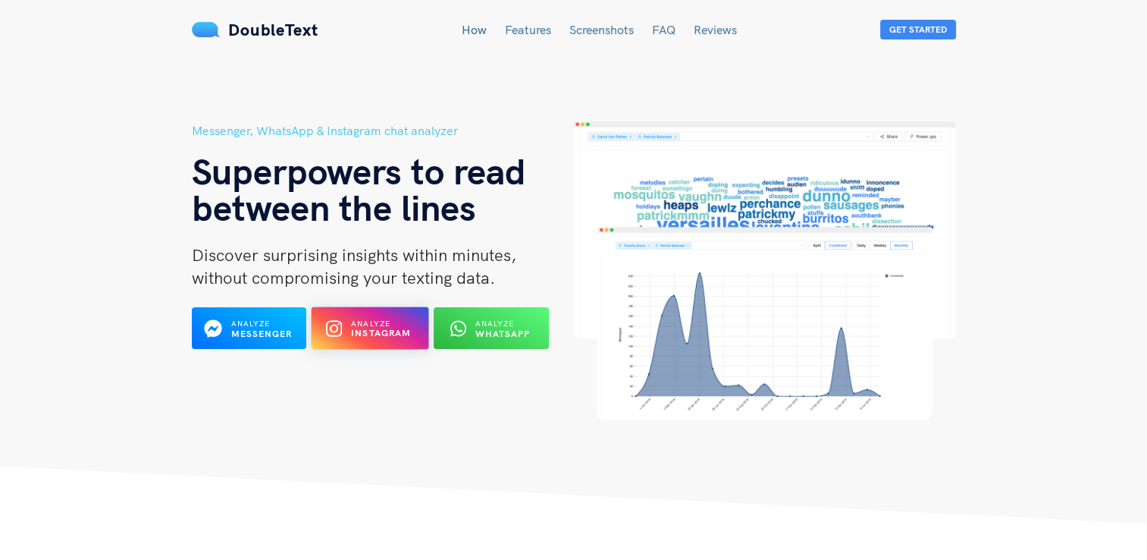
click at [406, 326] on div "Analyze Instagram" at bounding box center [381, 328] width 61 height 21
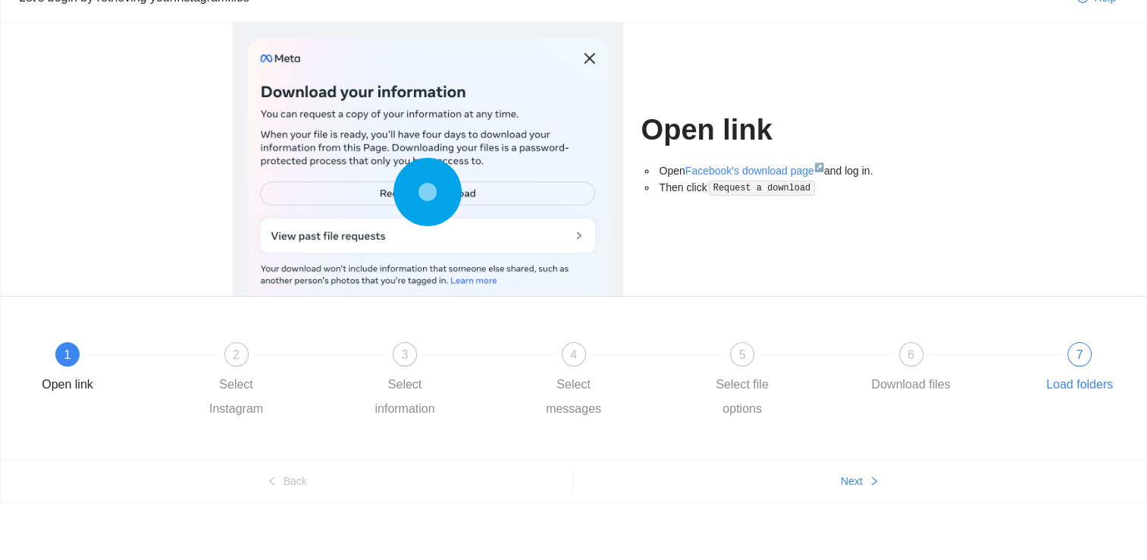
click at [1087, 369] on div "7 Load folders" at bounding box center [1080, 369] width 88 height 55
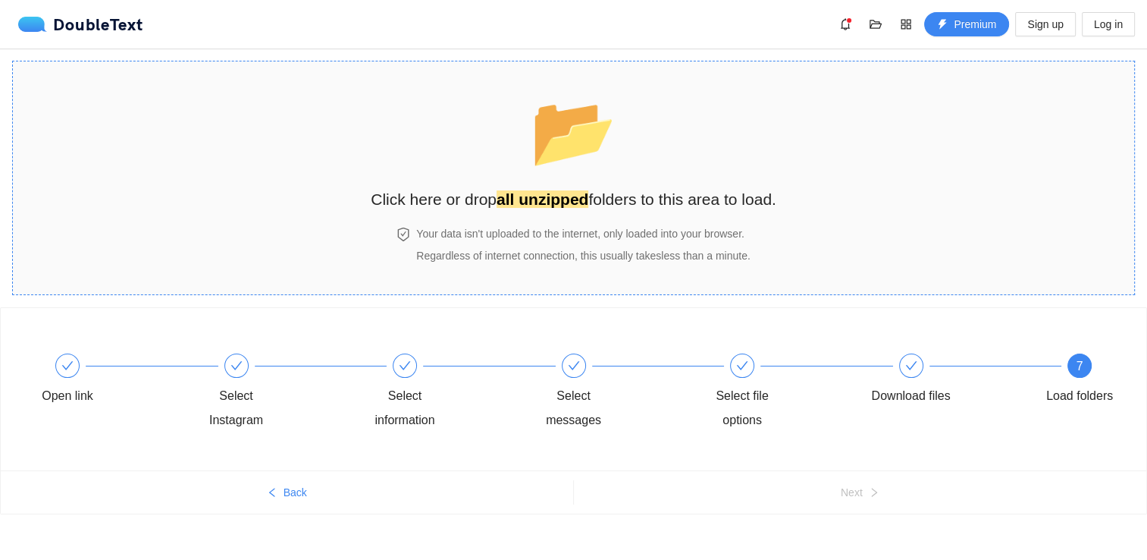
click at [579, 168] on span "📂" at bounding box center [573, 131] width 87 height 77
click at [569, 182] on div "📂 Click here or drop all unzipped folders to this area to load." at bounding box center [574, 144] width 406 height 135
click at [504, 229] on h4 "Your data isn't uploaded to the internet, only loaded into your browser." at bounding box center [583, 233] width 334 height 17
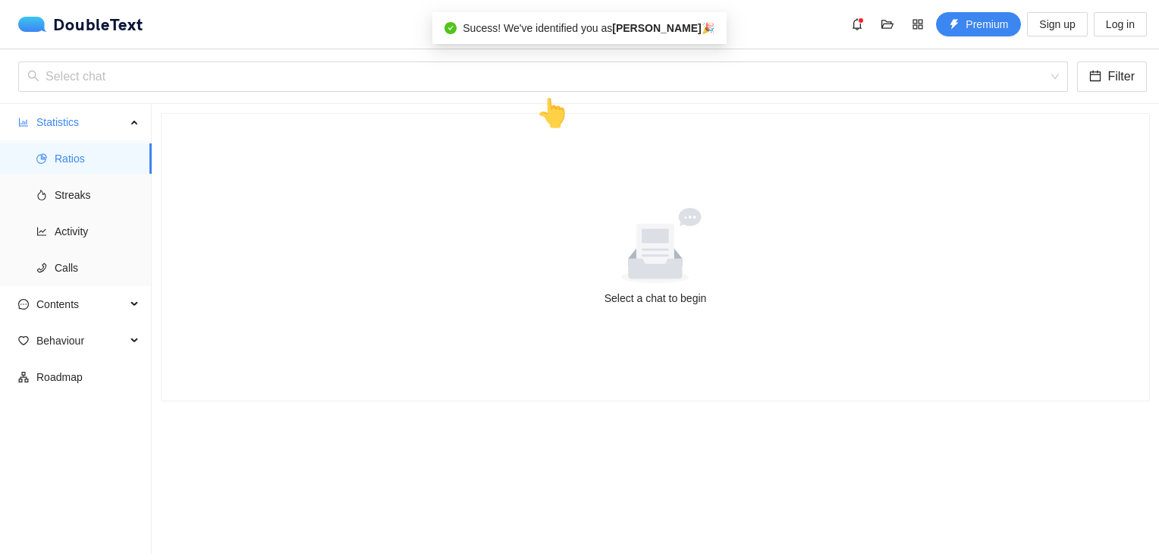
click at [469, 220] on div at bounding box center [655, 246] width 951 height 76
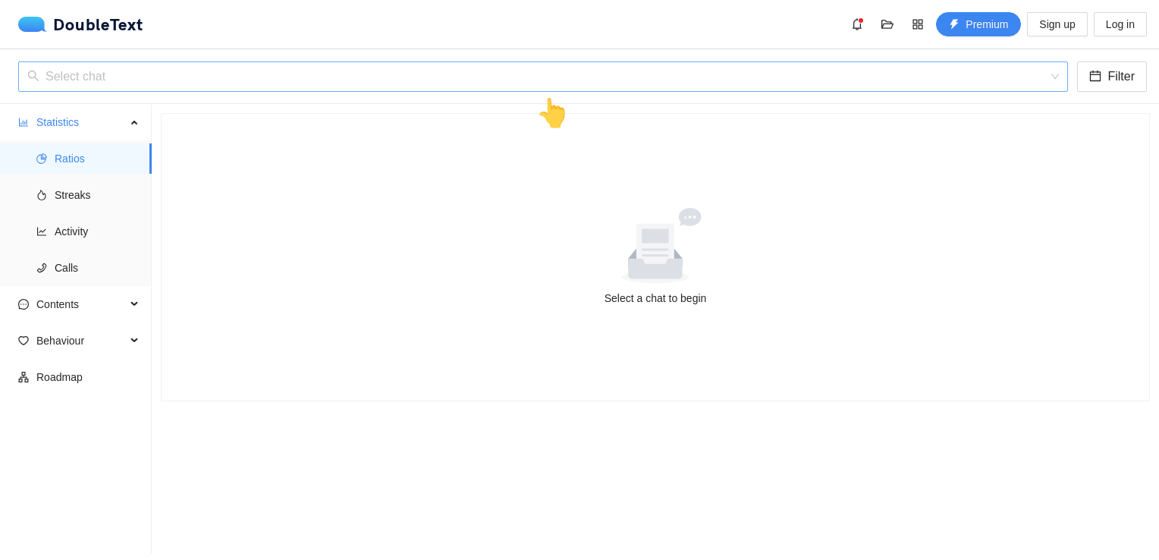
click at [391, 80] on input "search" at bounding box center [537, 76] width 1021 height 29
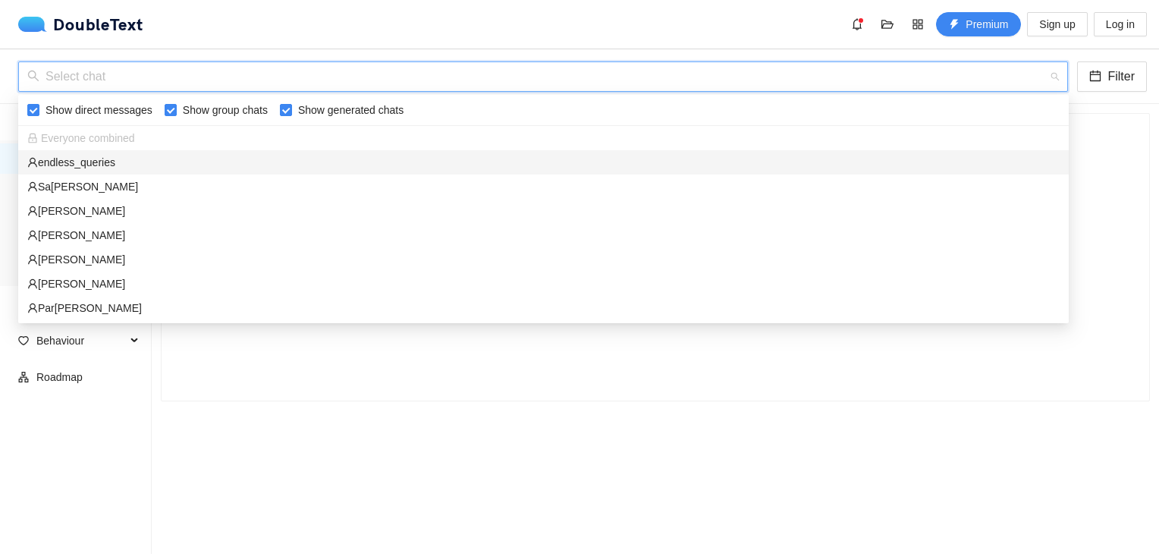
click at [56, 166] on div "endless_queries" at bounding box center [543, 162] width 1032 height 17
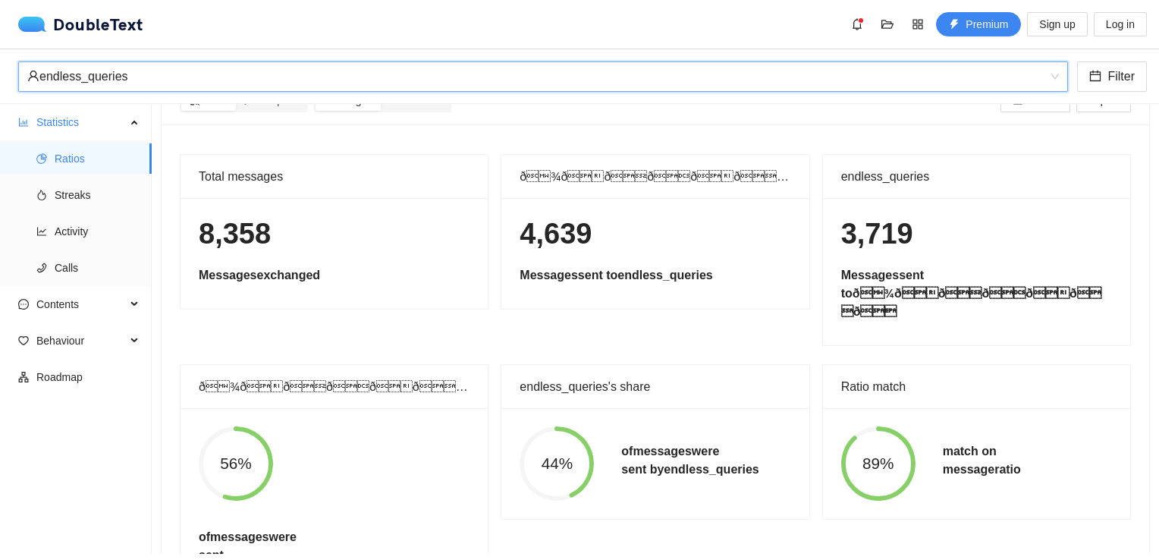
scroll to position [94, 0]
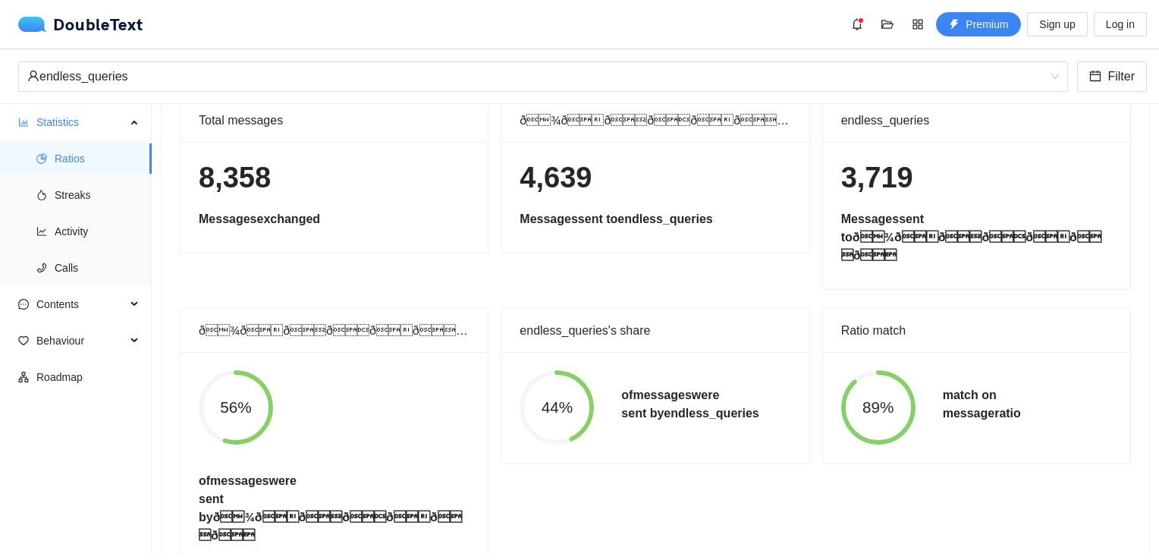
click at [388, 484] on h5 "of messages were sent by ð¾ðððððð" at bounding box center [334, 508] width 271 height 73
click at [500, 463] on div "endless_queries's share 44% of messages were sent by endless_queries" at bounding box center [654, 439] width 321 height 262
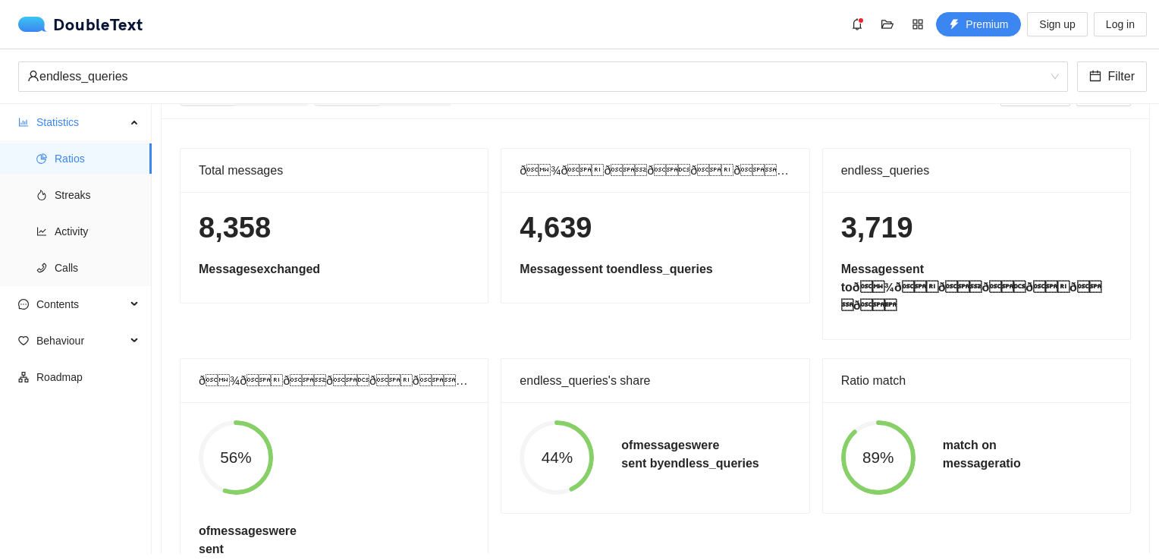
scroll to position [18, 0]
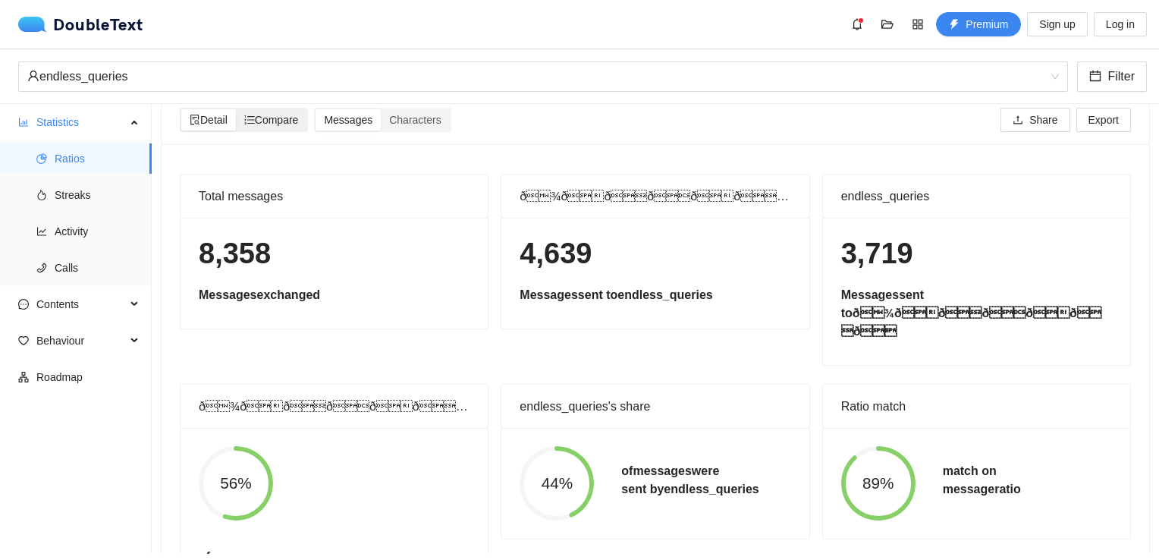
click at [273, 117] on span "Compare" at bounding box center [271, 120] width 55 height 12
click at [236, 109] on input "Compare" at bounding box center [236, 109] width 0 height 0
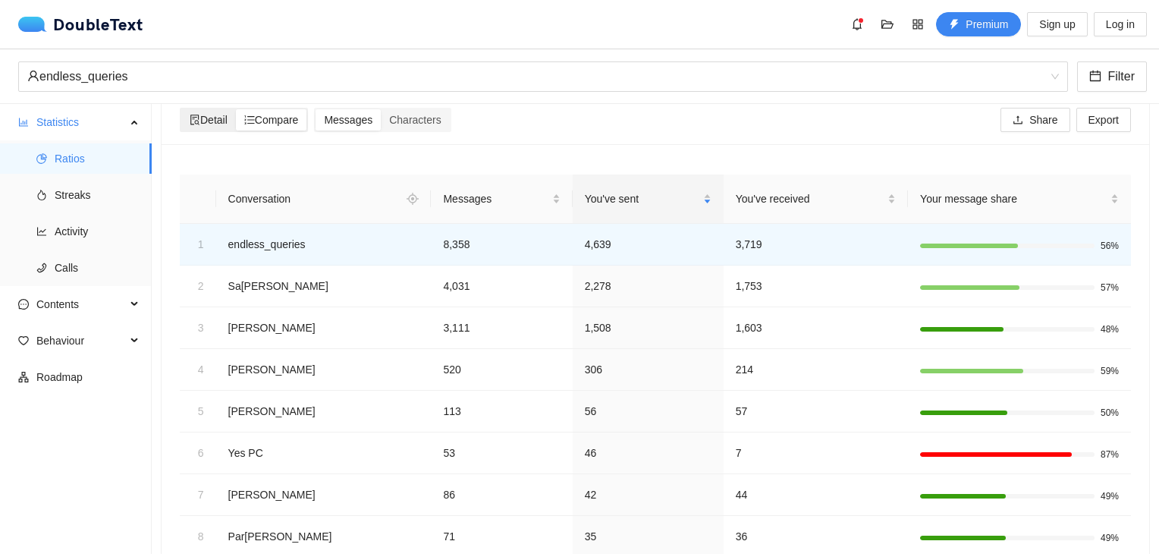
click at [225, 120] on span "Detail" at bounding box center [209, 120] width 38 height 12
click at [181, 109] on input "Detail" at bounding box center [181, 109] width 0 height 0
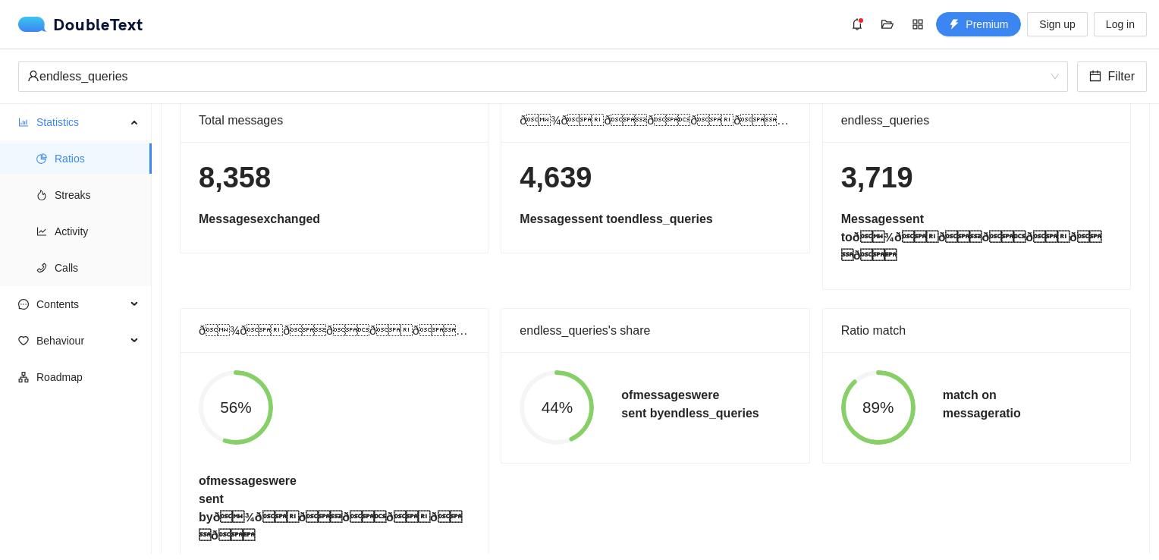
scroll to position [0, 0]
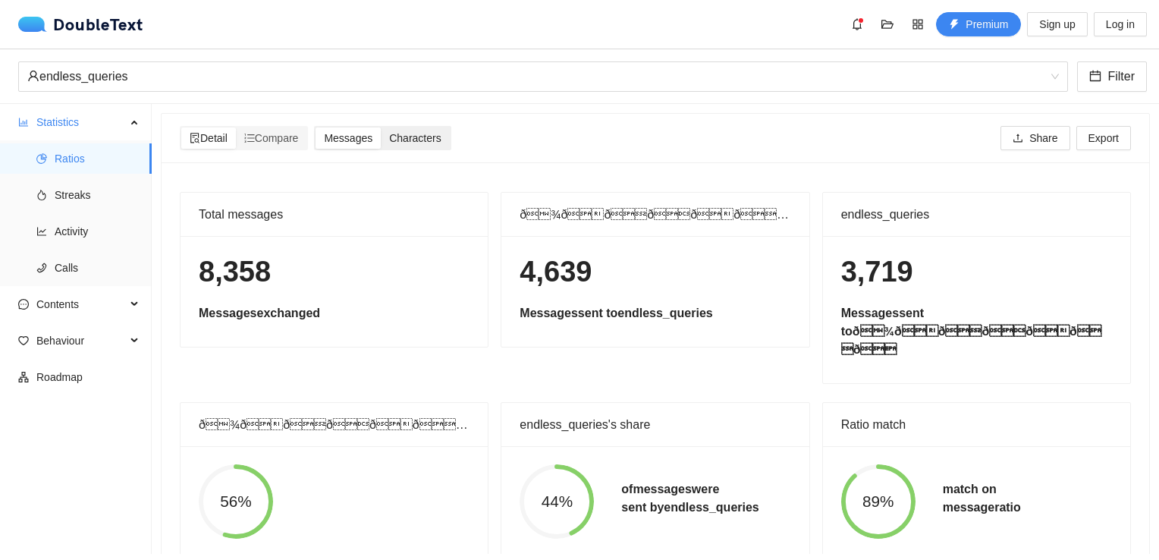
click at [418, 134] on span "Characters" at bounding box center [415, 138] width 52 height 12
click at [381, 127] on input "Characters" at bounding box center [381, 127] width 0 height 0
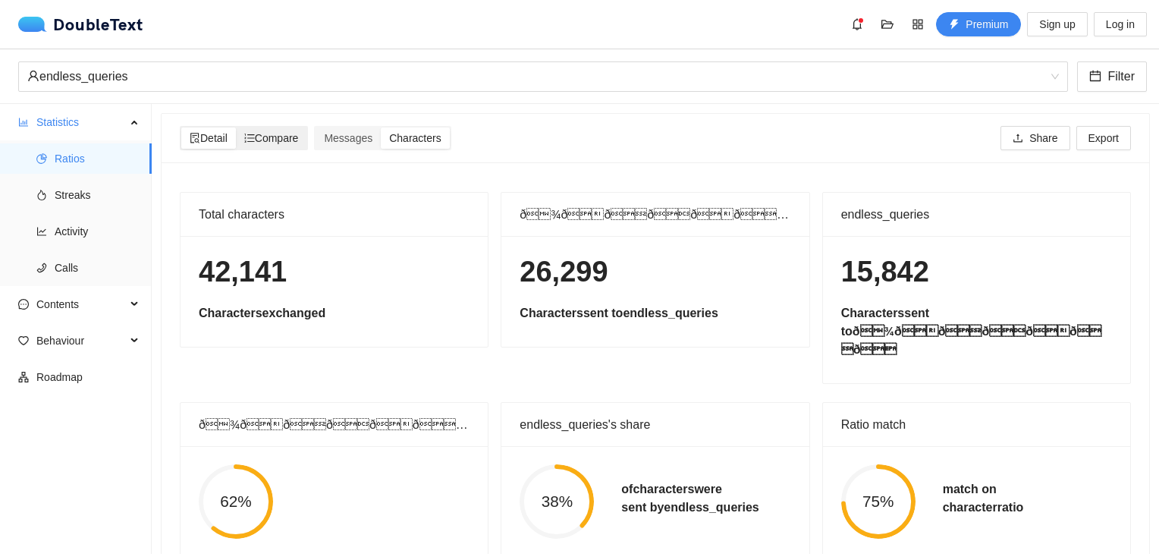
click at [279, 140] on span "Compare" at bounding box center [271, 138] width 55 height 12
click at [236, 127] on input "Compare" at bounding box center [236, 127] width 0 height 0
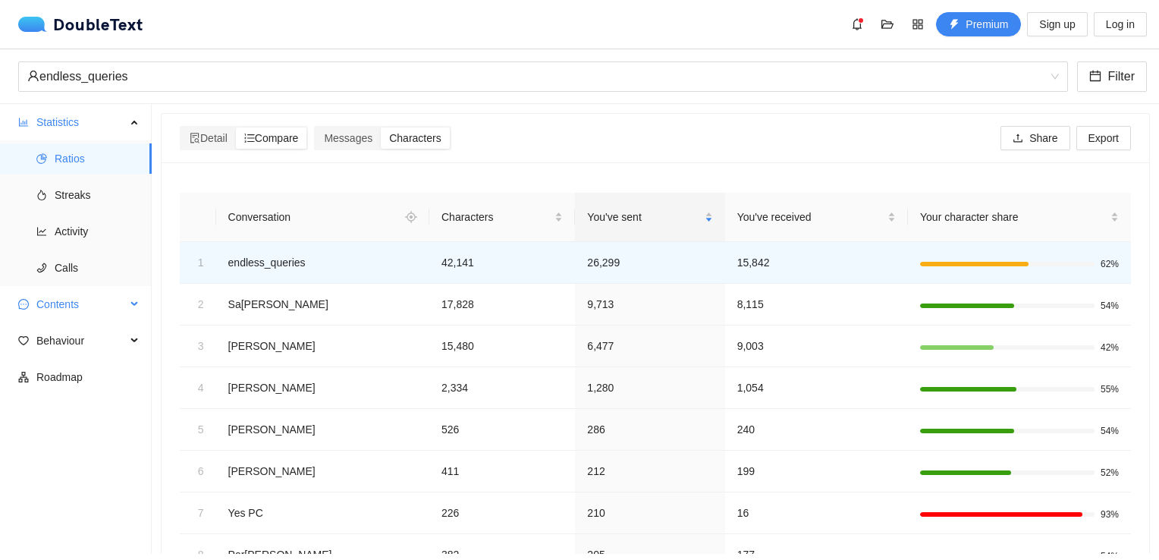
click at [60, 299] on span "Contents" at bounding box center [80, 304] width 89 height 30
click at [66, 336] on span "Word Cloud" at bounding box center [97, 340] width 85 height 30
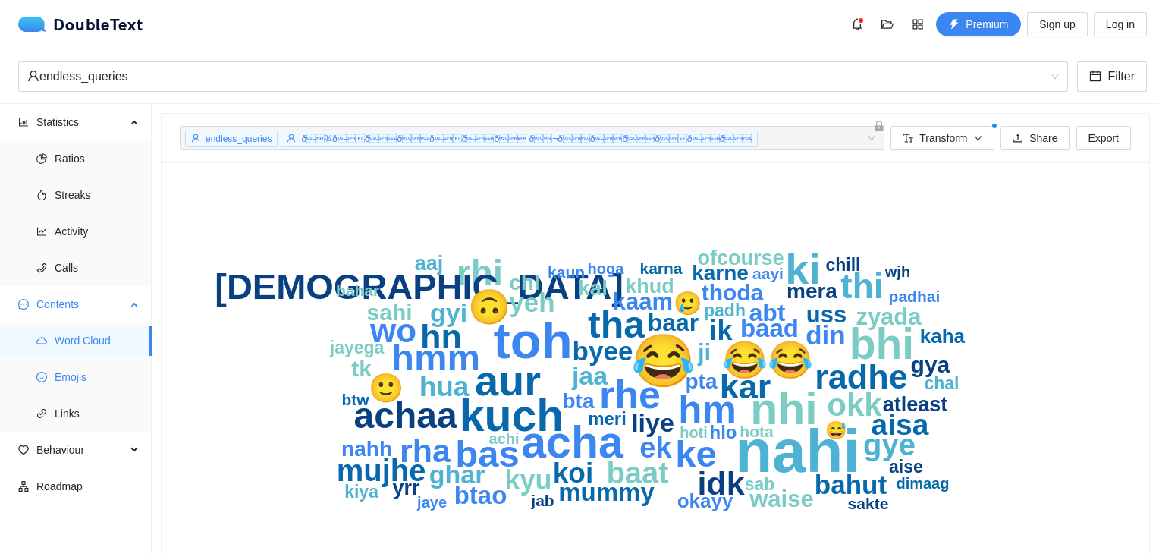
click at [96, 387] on span "Emojis" at bounding box center [97, 377] width 85 height 30
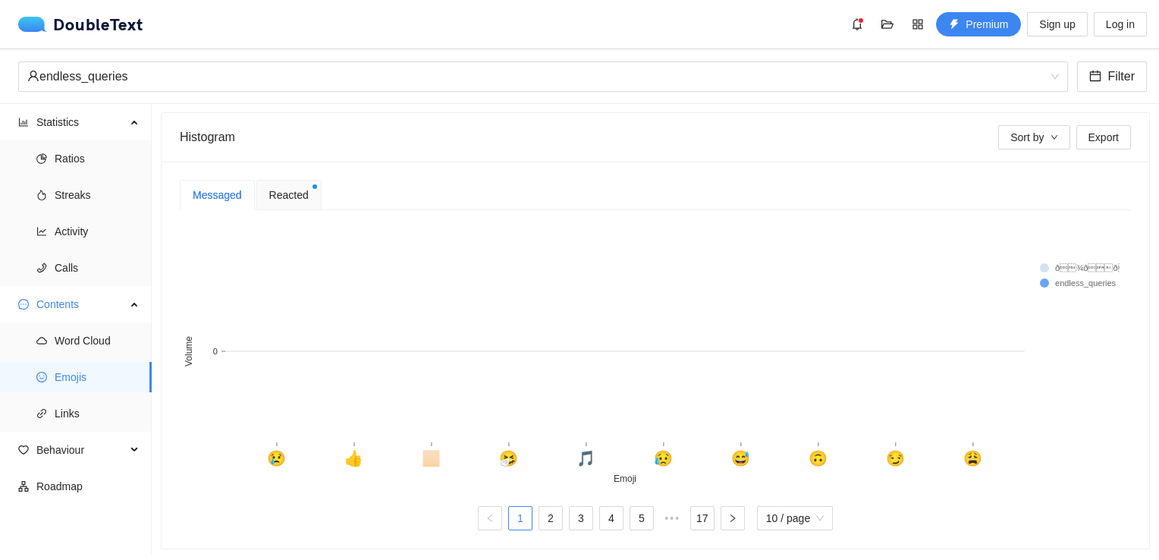
scroll to position [227, 0]
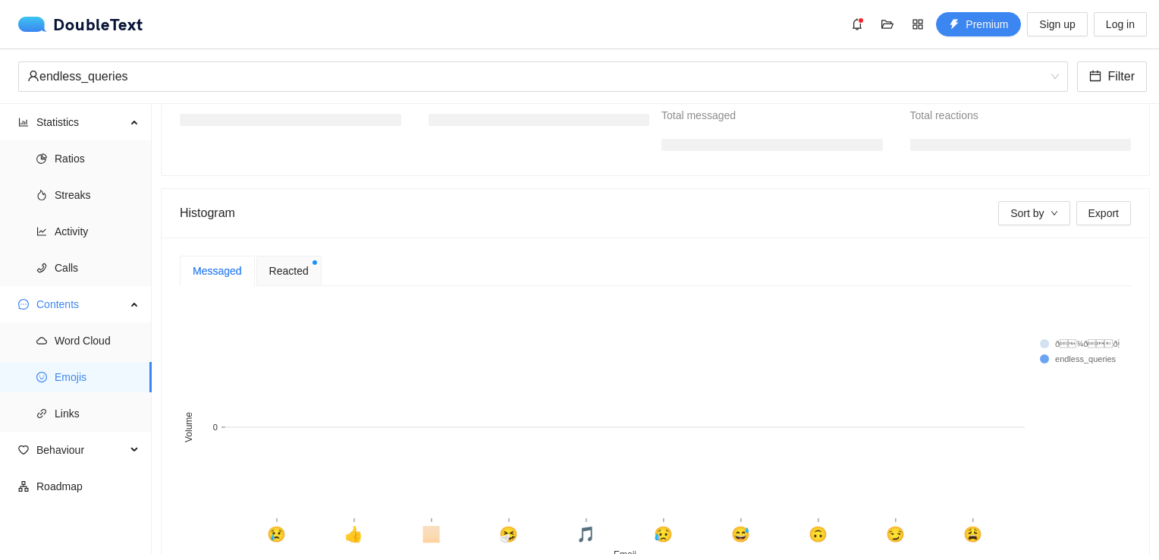
click at [271, 262] on span "Reacted" at bounding box center [288, 270] width 39 height 17
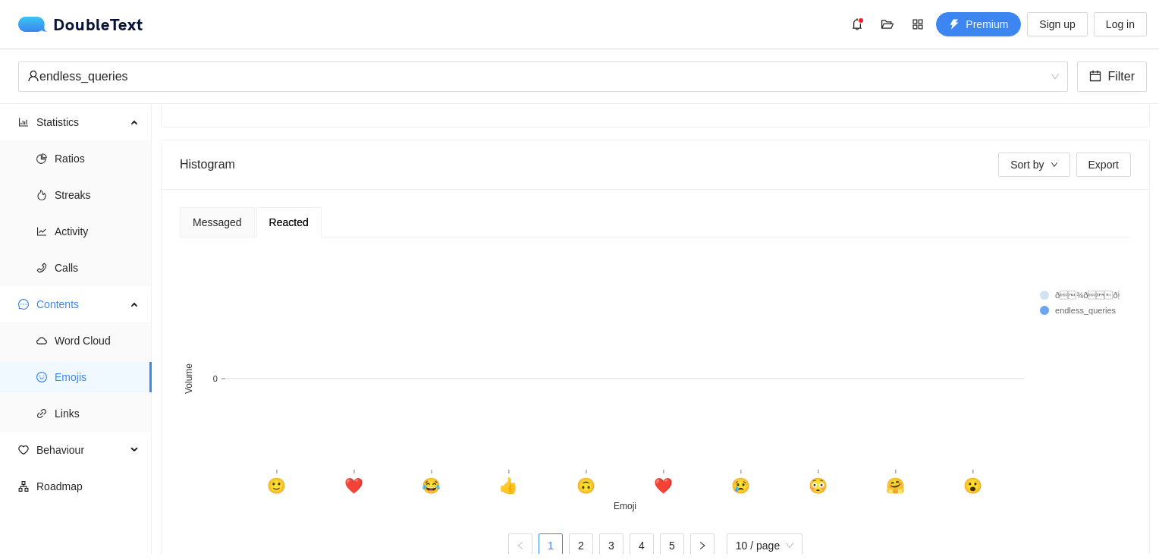
scroll to position [317, 0]
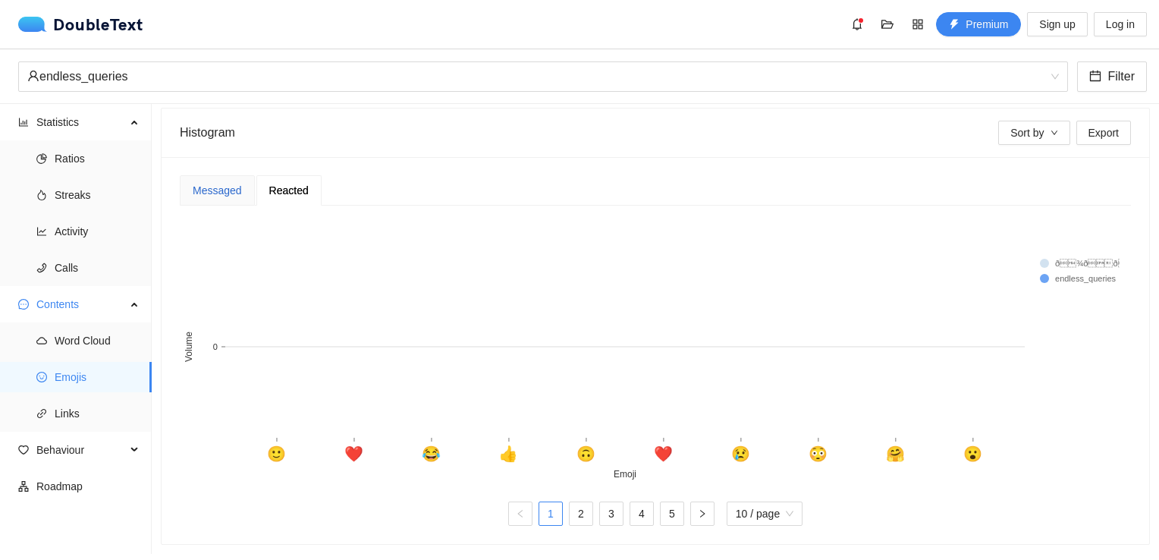
click at [201, 182] on div "Messaged" at bounding box center [217, 190] width 49 height 17
click at [337, 175] on div "Messaged Reacted" at bounding box center [655, 190] width 951 height 30
click at [265, 184] on div "Reacted" at bounding box center [288, 190] width 65 height 30
click at [67, 399] on span "Links" at bounding box center [97, 413] width 85 height 30
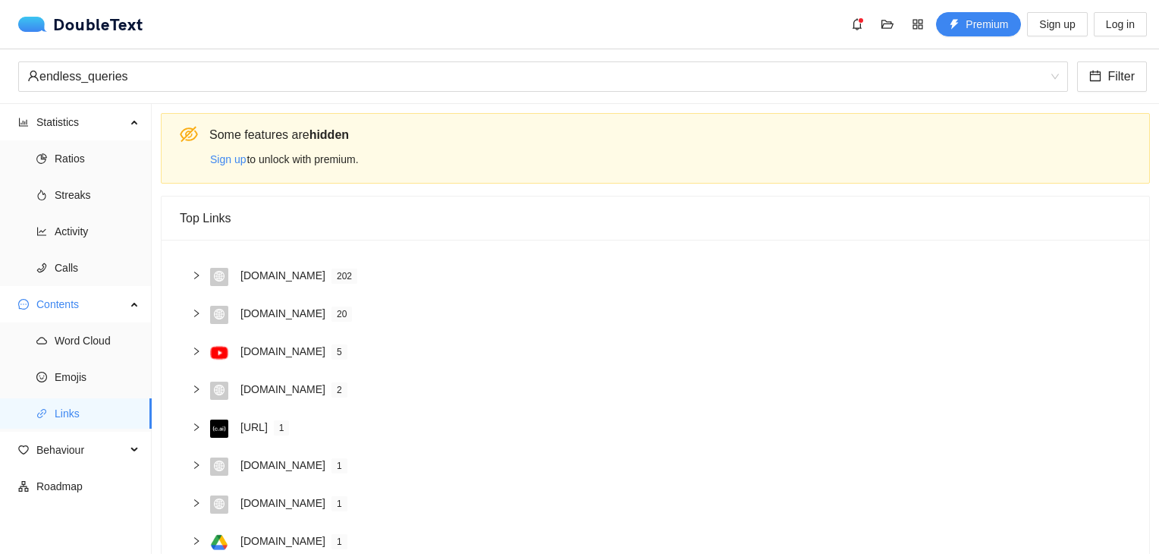
scroll to position [152, 0]
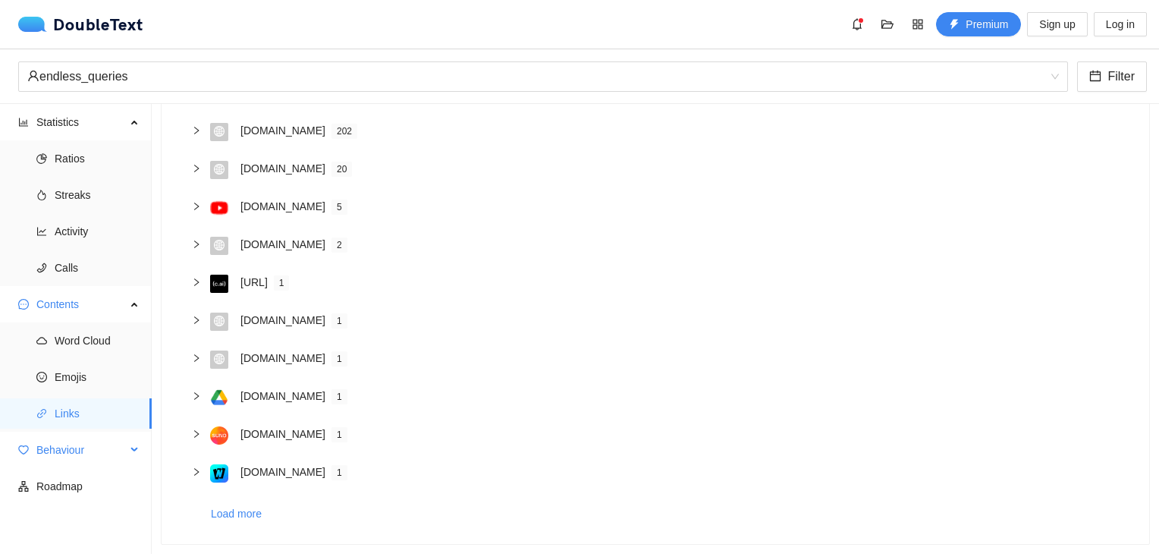
click at [57, 450] on span "Behaviour" at bounding box center [80, 450] width 89 height 30
click at [69, 308] on span "Contents" at bounding box center [80, 304] width 89 height 30
click at [74, 370] on span "Engagement" at bounding box center [97, 377] width 85 height 30
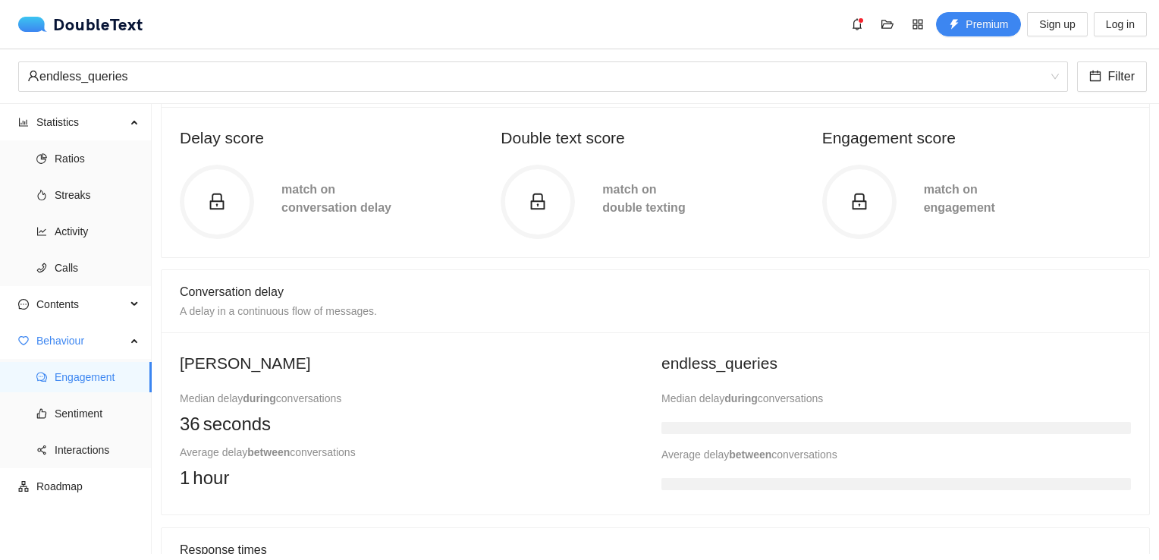
click at [850, 195] on icon "lock" at bounding box center [859, 202] width 18 height 18
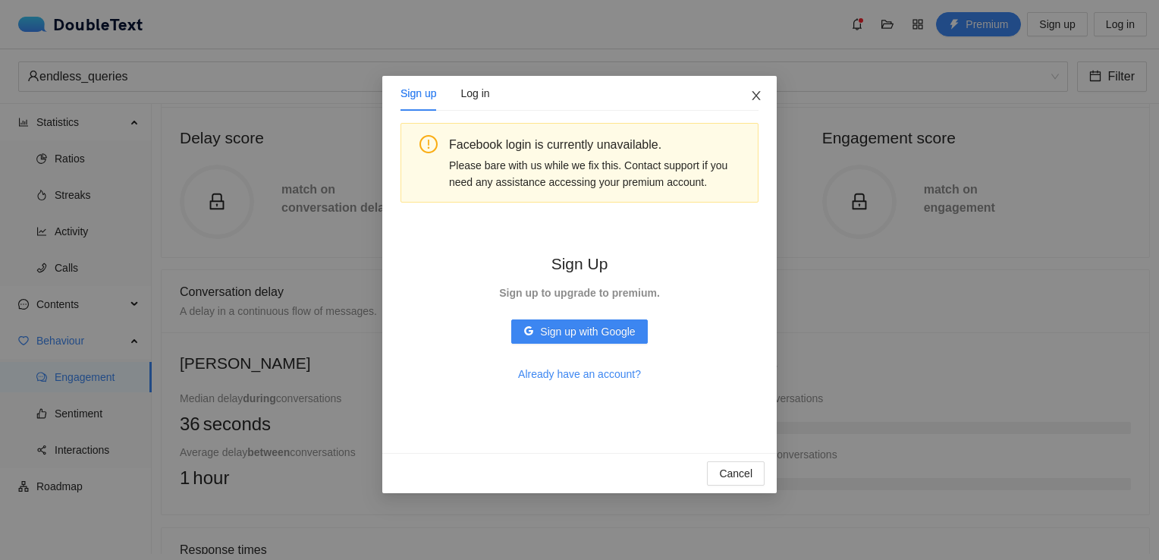
click at [751, 99] on icon "close" at bounding box center [756, 95] width 12 height 12
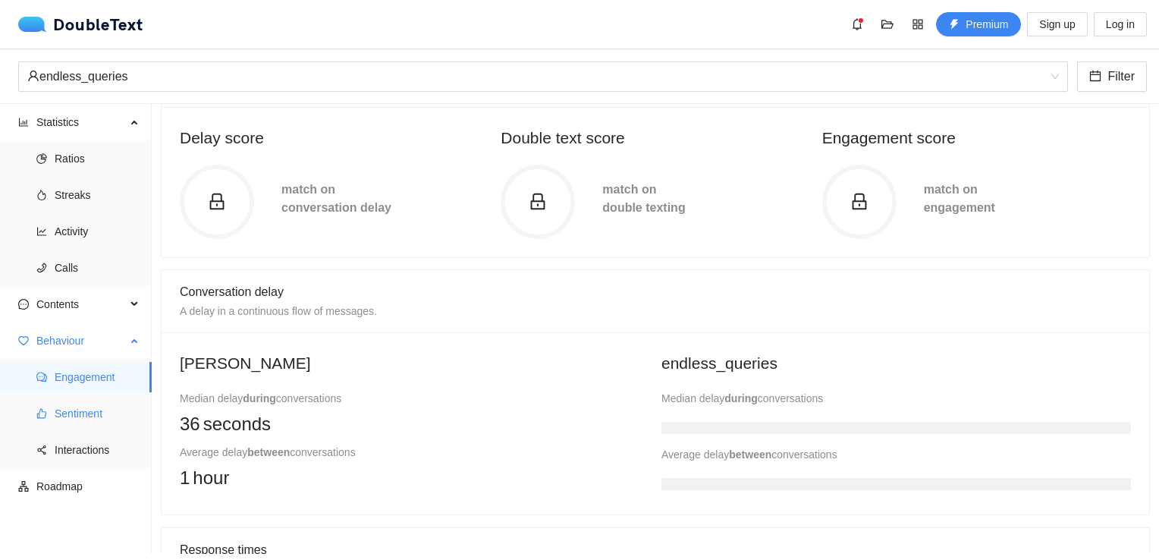
click at [87, 410] on span "Sentiment" at bounding box center [97, 413] width 85 height 30
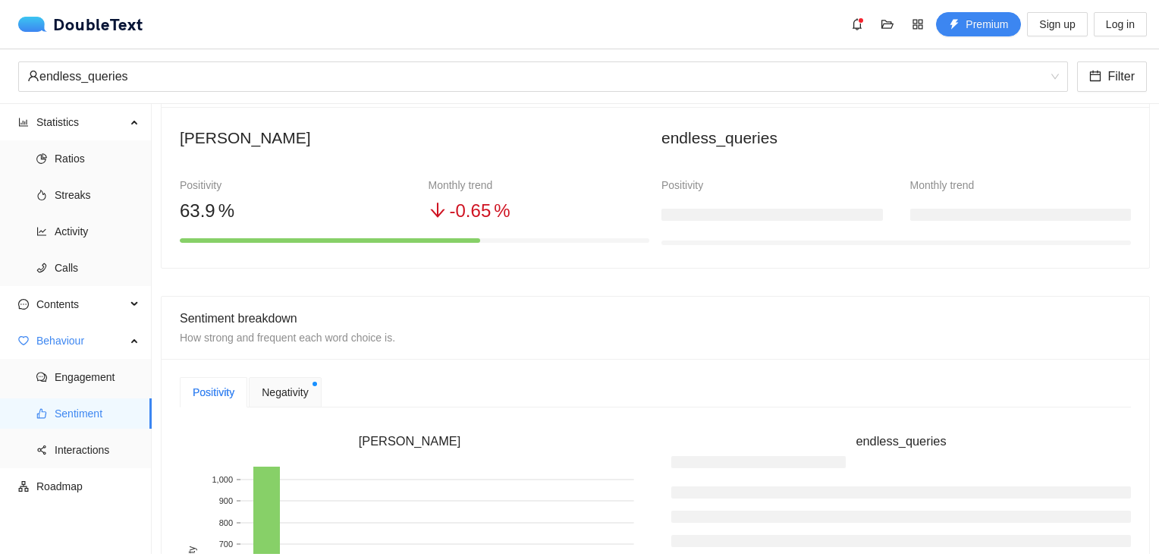
click at [736, 194] on div "Positivity" at bounding box center [771, 202] width 221 height 50
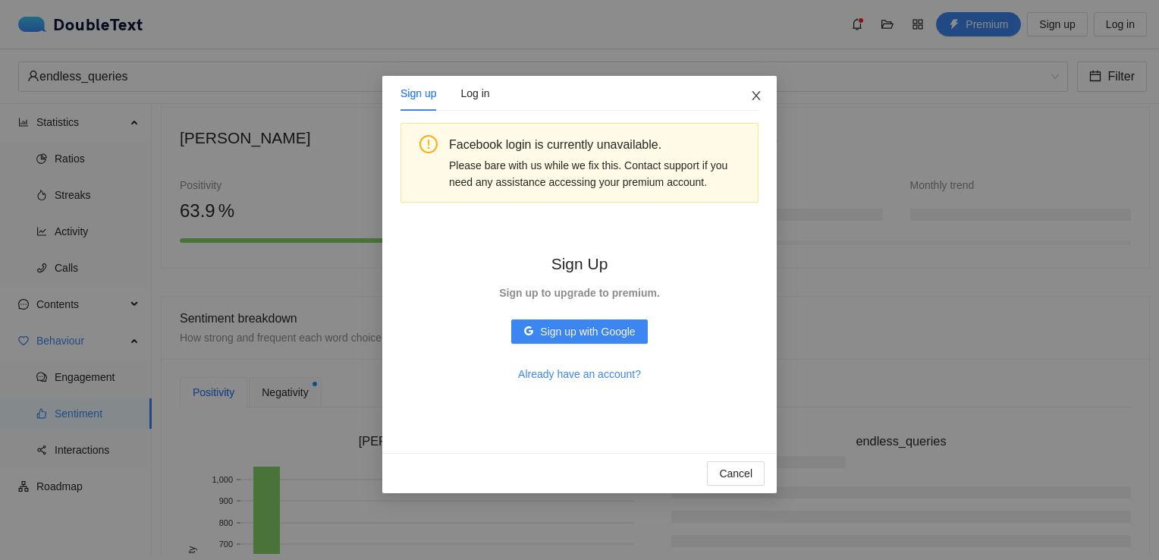
drag, startPoint x: 751, startPoint y: 75, endPoint x: 751, endPoint y: 86, distance: 11.4
click at [751, 77] on span "Close" at bounding box center [756, 96] width 41 height 41
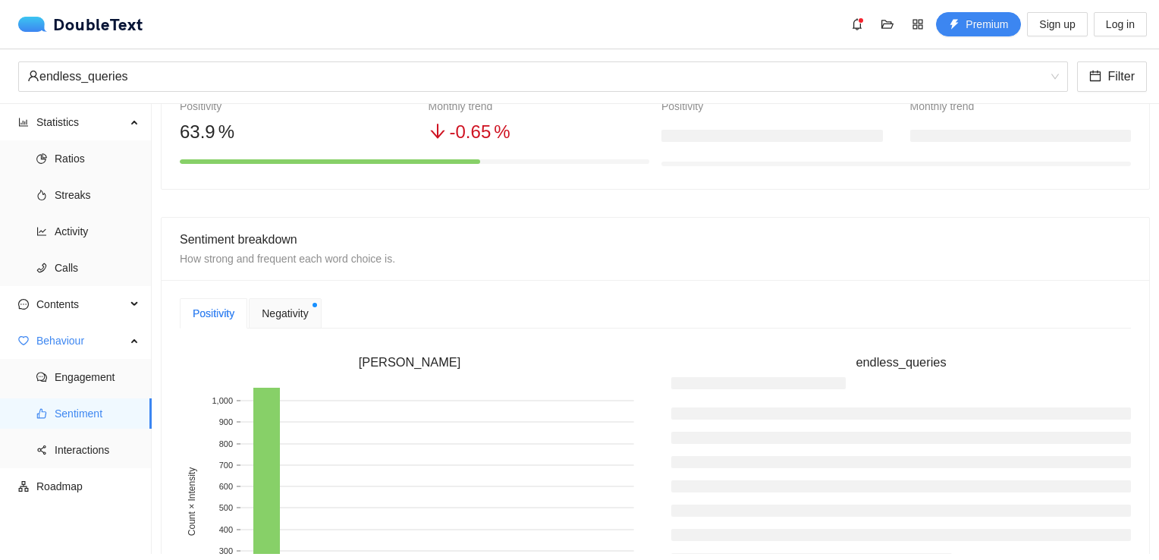
scroll to position [227, 0]
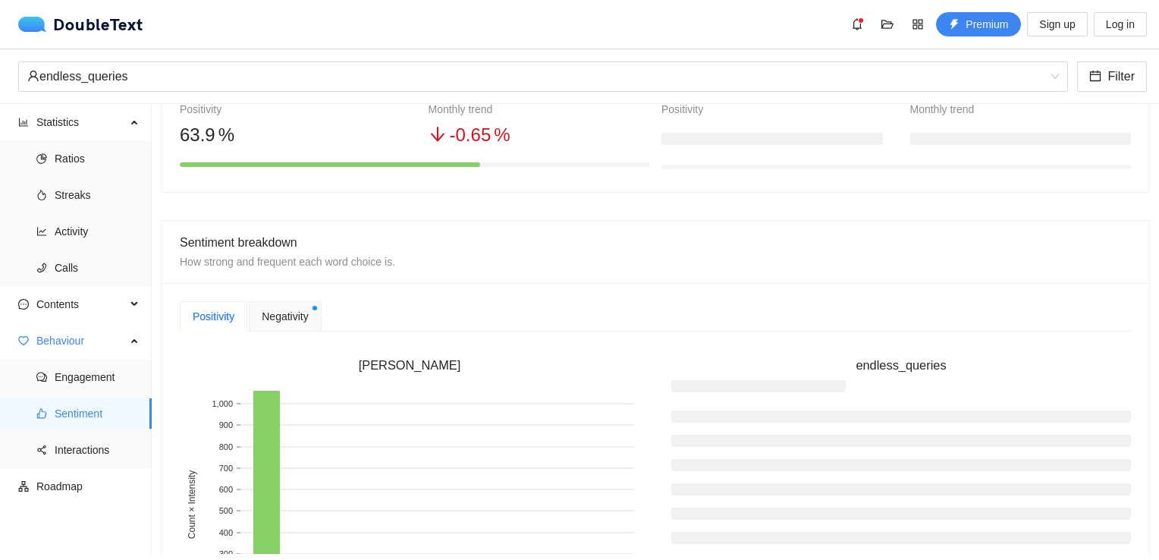
click at [253, 315] on div "Negativity" at bounding box center [285, 316] width 72 height 30
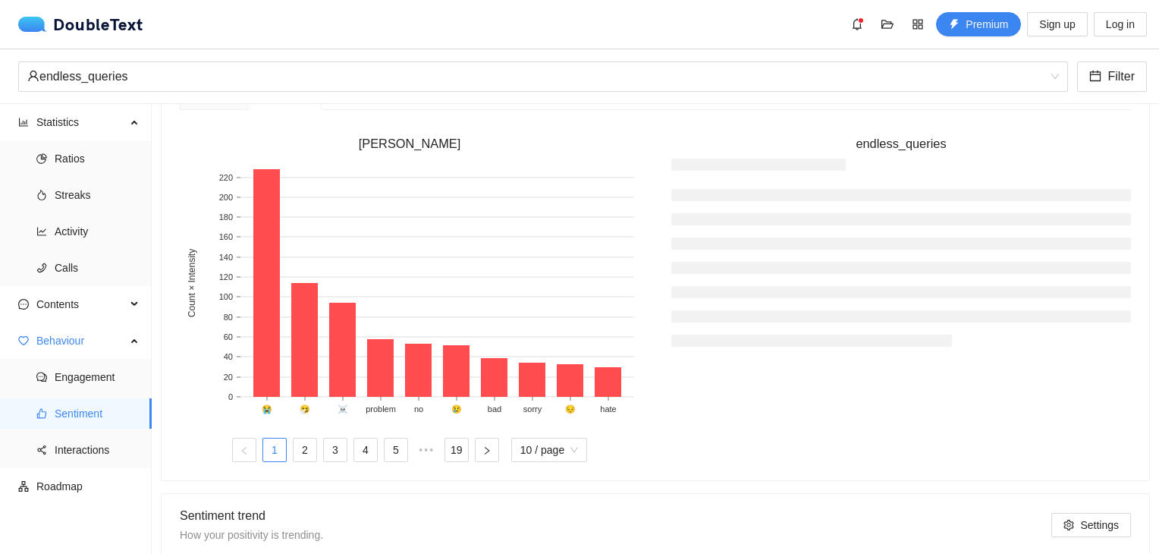
scroll to position [455, 0]
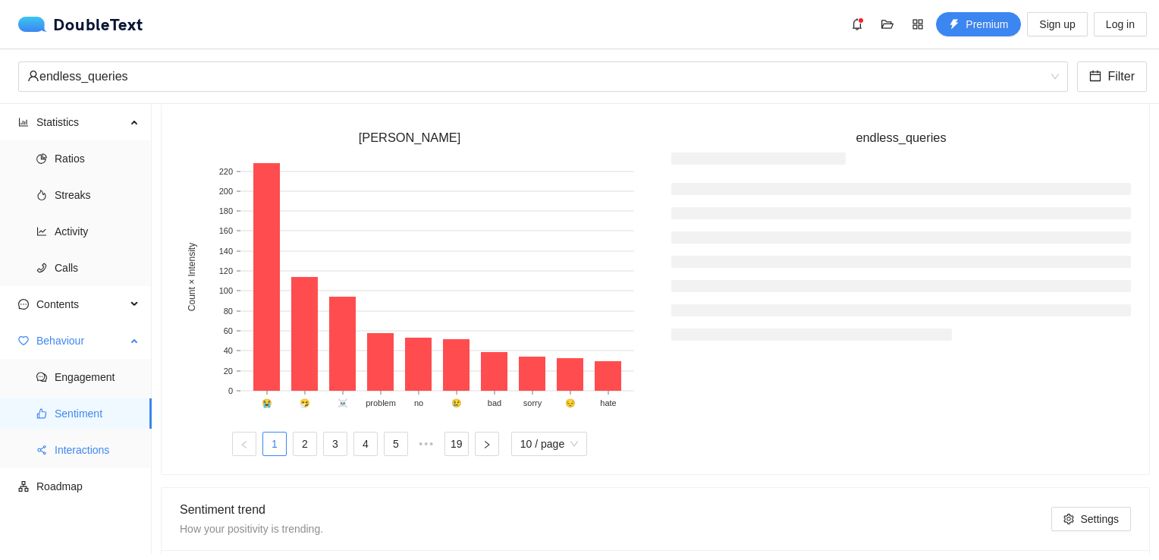
click at [102, 438] on span "Interactions" at bounding box center [97, 450] width 85 height 30
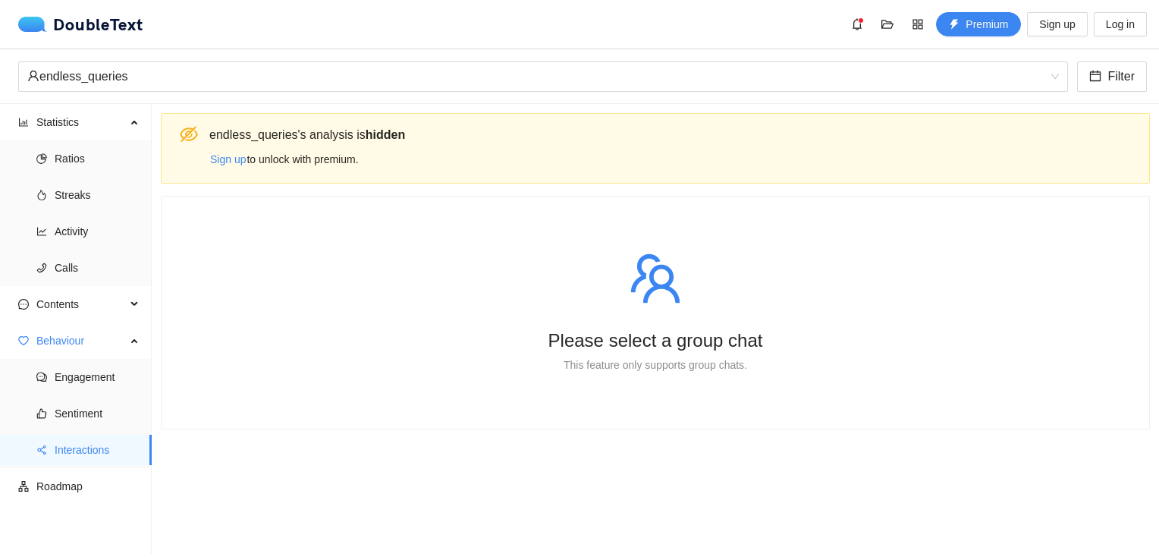
click at [419, 318] on div "Please select a group chat This feature only supports group chats." at bounding box center [655, 313] width 951 height 196
click at [84, 481] on span "Roadmap" at bounding box center [87, 486] width 103 height 30
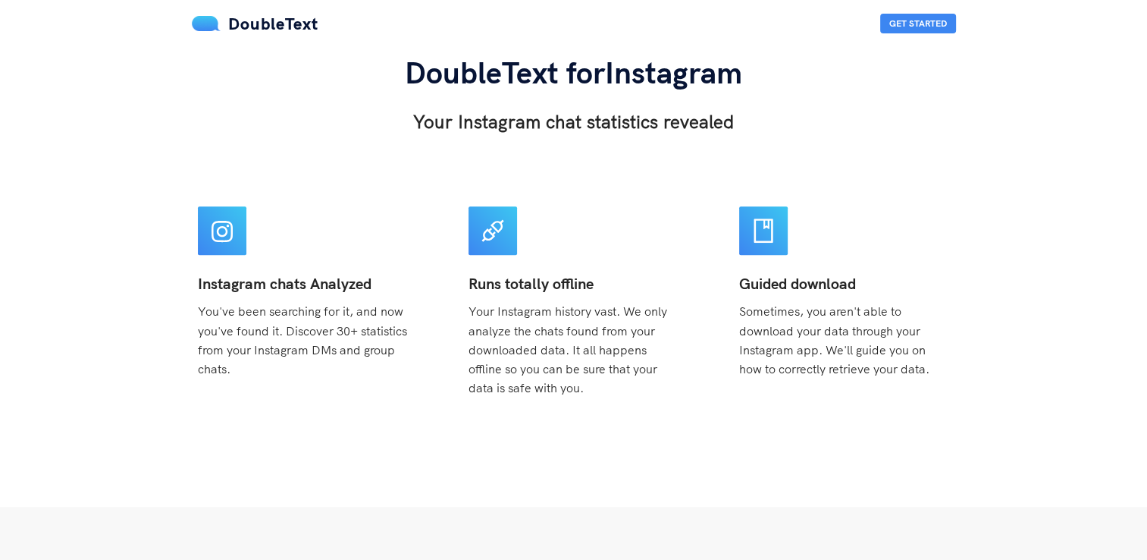
scroll to position [152, 0]
